Goal: Find specific page/section: Find specific page/section

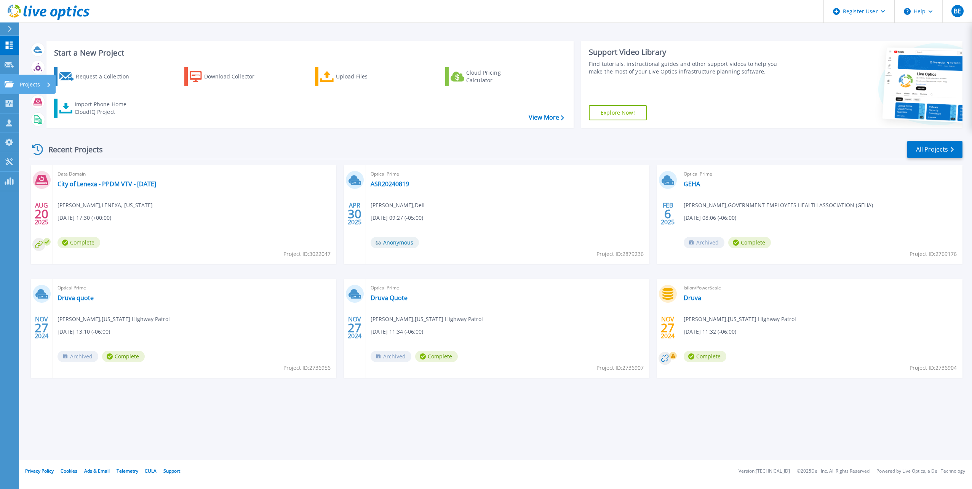
drag, startPoint x: 21, startPoint y: 85, endPoint x: 43, endPoint y: 85, distance: 21.7
click at [21, 85] on p "Projects" at bounding box center [30, 85] width 20 height 20
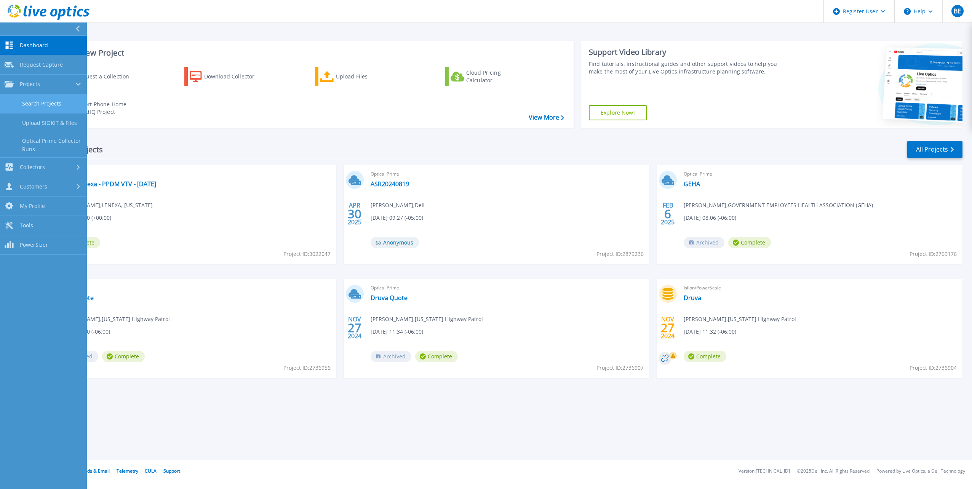
click at [57, 102] on link "Search Projects" at bounding box center [43, 103] width 87 height 19
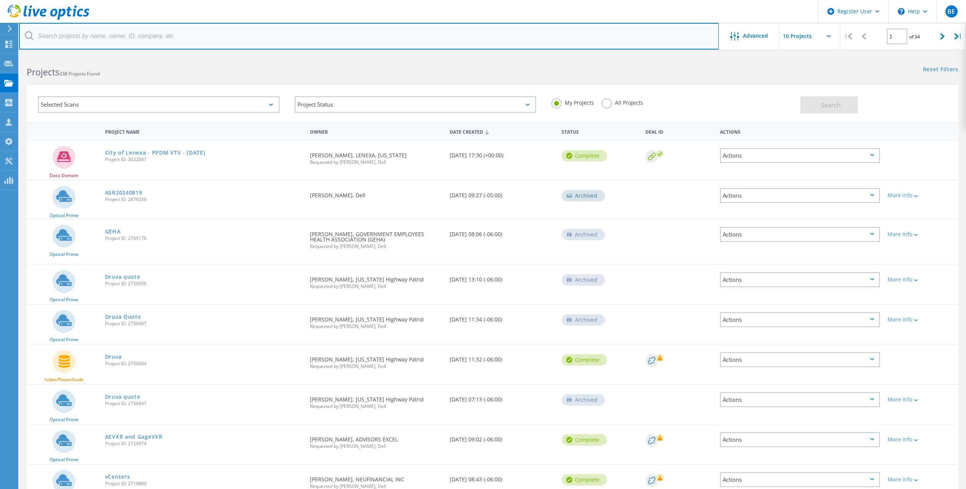
paste input "[EMAIL_ADDRESS][DOMAIN_NAME]"
drag, startPoint x: 74, startPoint y: 35, endPoint x: 37, endPoint y: 38, distance: 36.3
click at [37, 38] on input "[EMAIL_ADDRESS][DOMAIN_NAME]" at bounding box center [369, 36] width 700 height 27
type input "@[DOMAIN_NAME]"
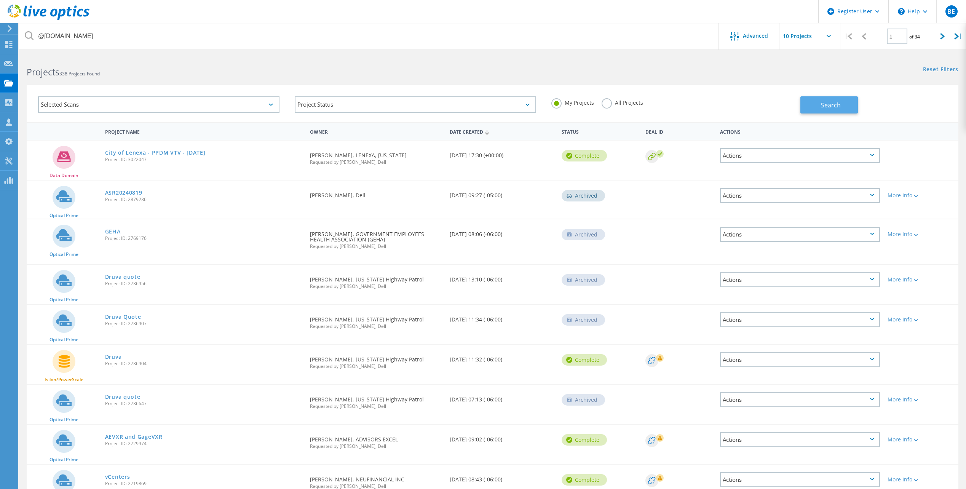
click at [819, 106] on button "Search" at bounding box center [830, 104] width 58 height 17
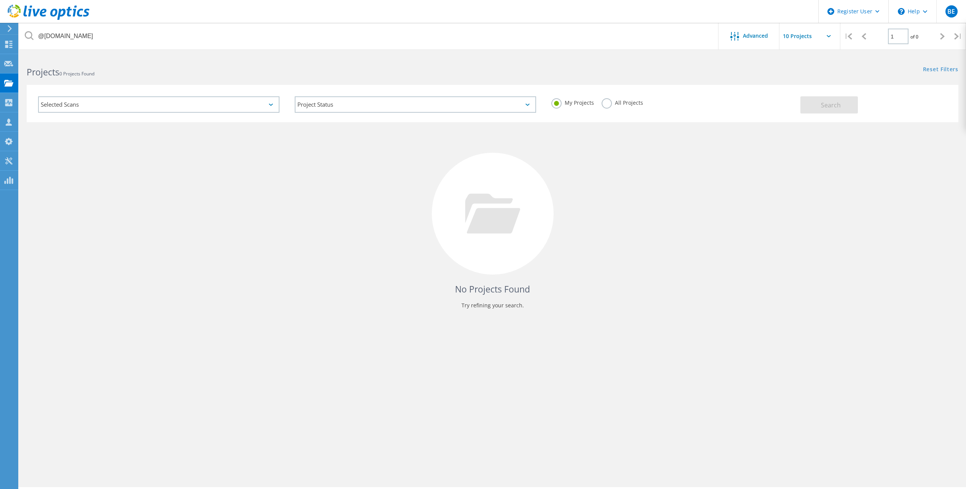
click at [603, 106] on label "All Projects" at bounding box center [623, 101] width 42 height 7
click at [0, 0] on input "All Projects" at bounding box center [0, 0] width 0 height 0
click at [811, 105] on button "Search" at bounding box center [830, 104] width 58 height 17
